Goal: Transaction & Acquisition: Purchase product/service

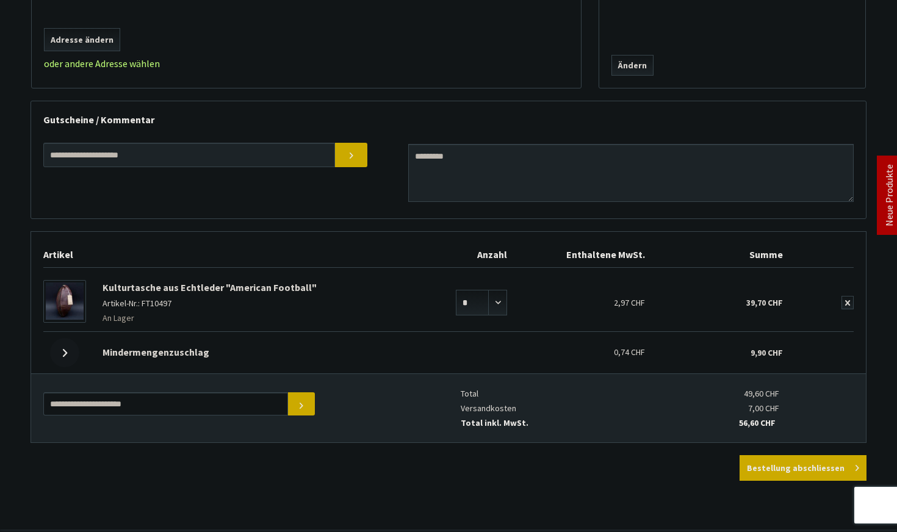
scroll to position [402, 0]
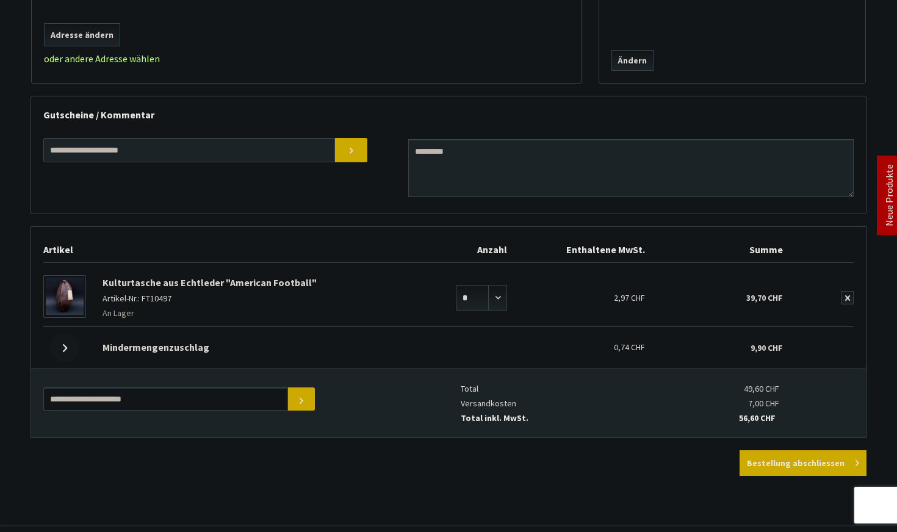
click at [60, 349] on div at bounding box center [64, 347] width 29 height 29
click at [65, 349] on icon at bounding box center [65, 348] width 4 height 8
click at [169, 348] on span "Mindermengenzuschlag" at bounding box center [156, 347] width 107 height 12
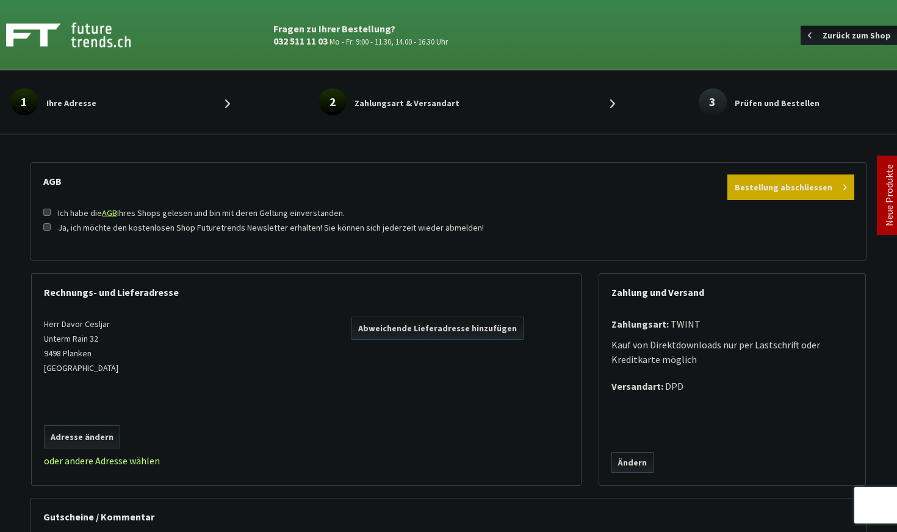
scroll to position [0, 0]
click at [86, 36] on img at bounding box center [82, 35] width 152 height 31
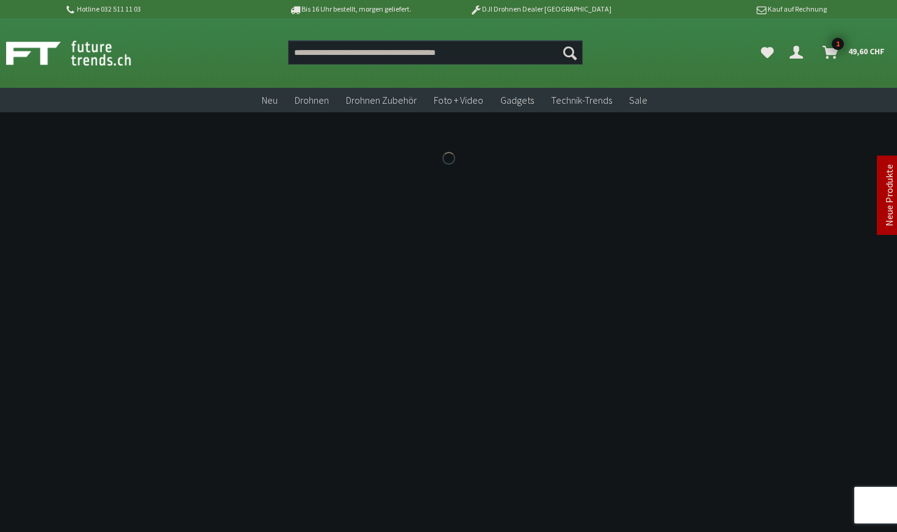
click at [848, 54] on span "49,60 CHF" at bounding box center [866, 52] width 37 height 20
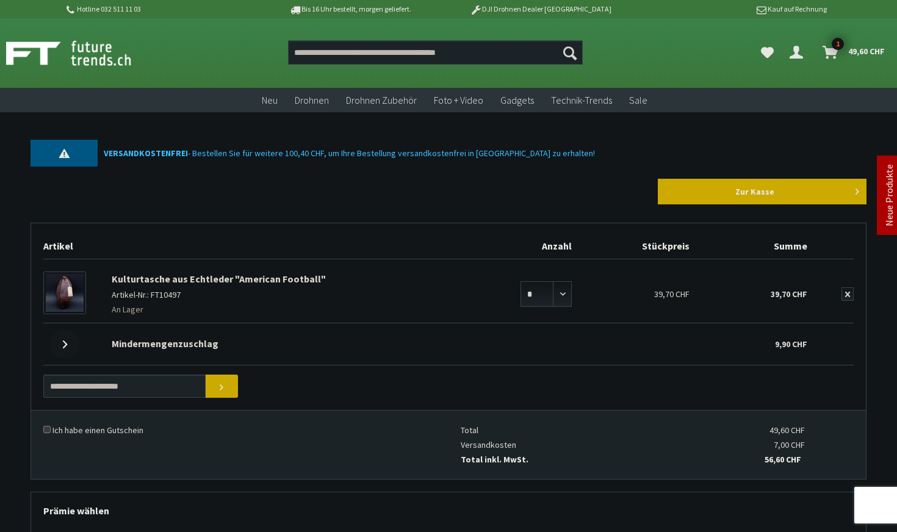
click at [62, 338] on div at bounding box center [64, 344] width 29 height 29
click at [64, 339] on div at bounding box center [64, 344] width 29 height 29
click at [171, 339] on span "Mindermengenzuschlag" at bounding box center [165, 344] width 107 height 12
click at [171, 341] on span "Mindermengenzuschlag" at bounding box center [165, 344] width 107 height 12
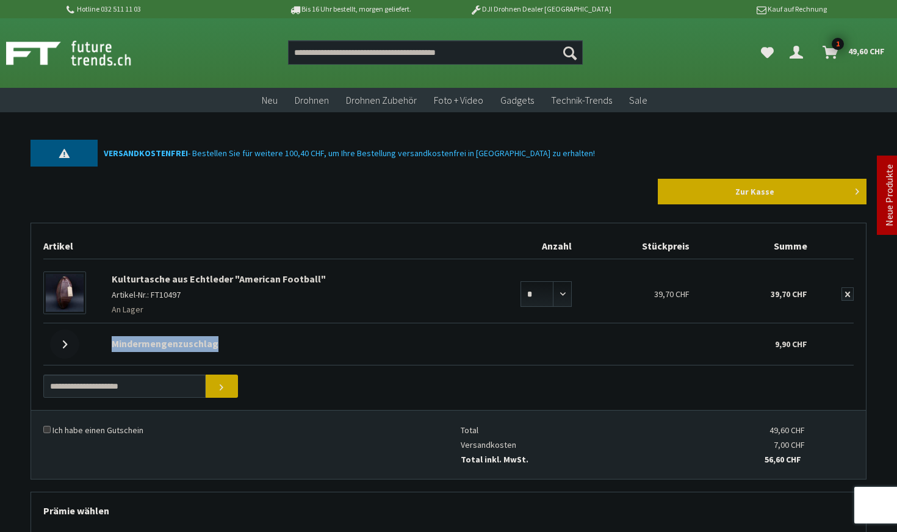
click at [171, 341] on span "Mindermengenzuschlag" at bounding box center [165, 344] width 107 height 12
click at [195, 278] on link "Kulturtasche aus Echtleder "American Football"" at bounding box center [219, 279] width 214 height 12
